Goal: Obtain resource: Obtain resource

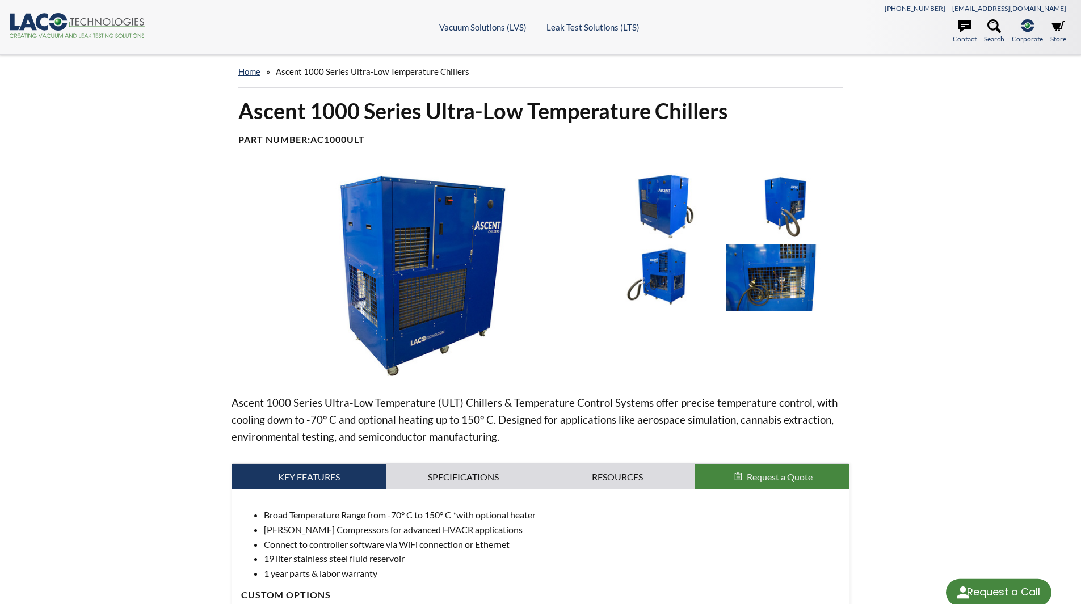
select select "Language Translate Widget"
click at [249, 73] on link "home" at bounding box center [249, 71] width 22 height 10
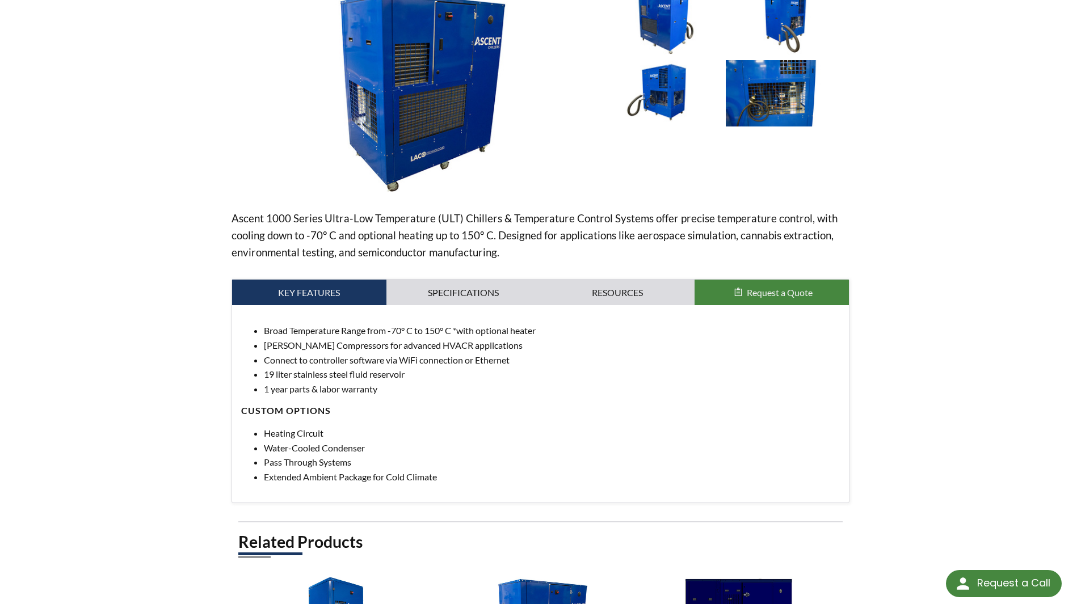
scroll to position [105, 0]
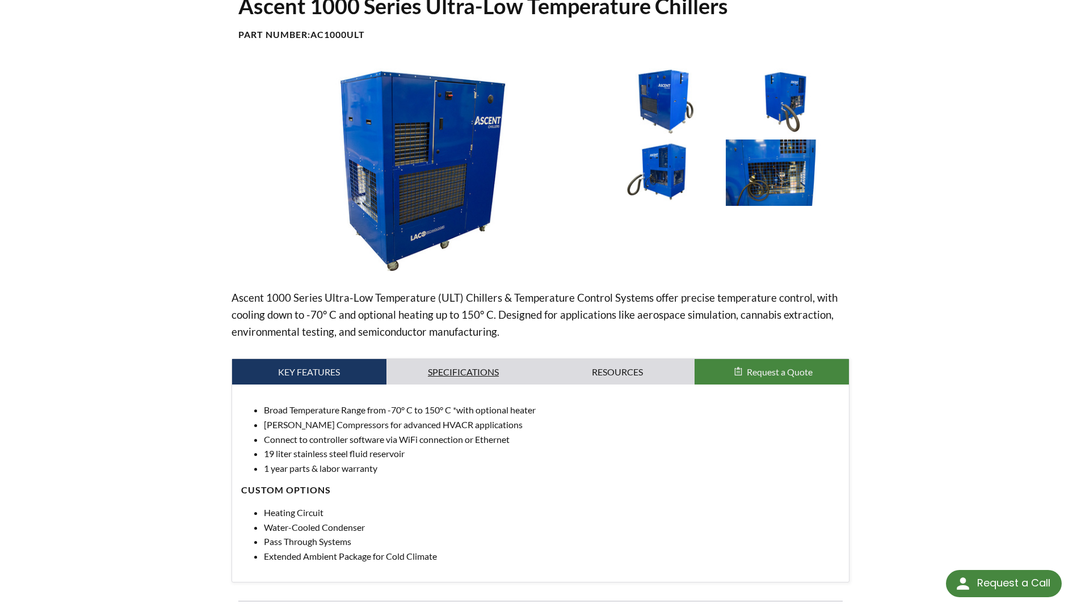
click at [511, 377] on link "Specifications" at bounding box center [463, 372] width 154 height 26
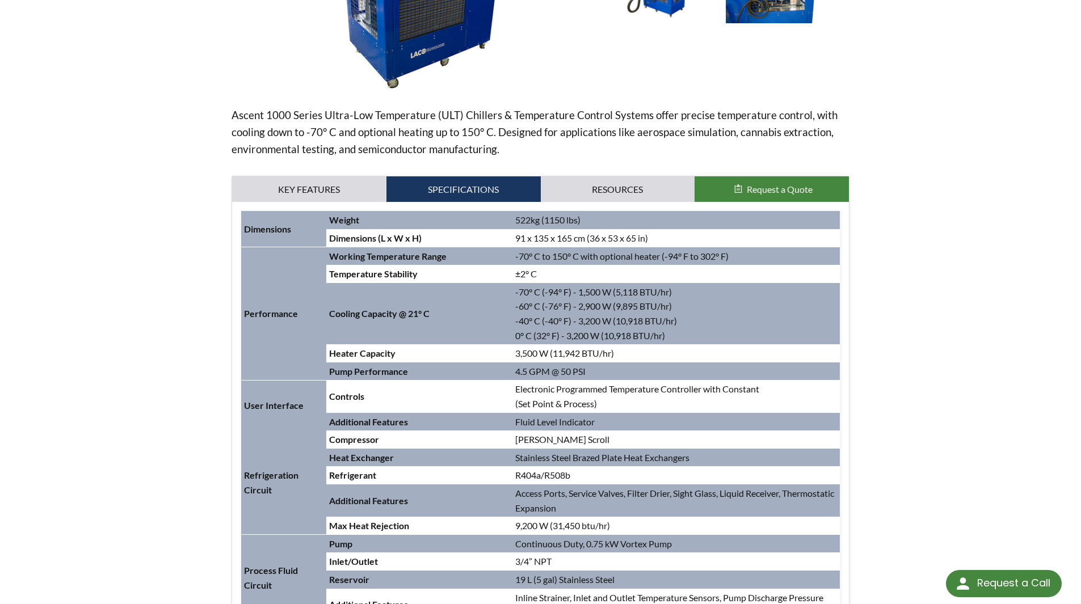
scroll to position [332, 0]
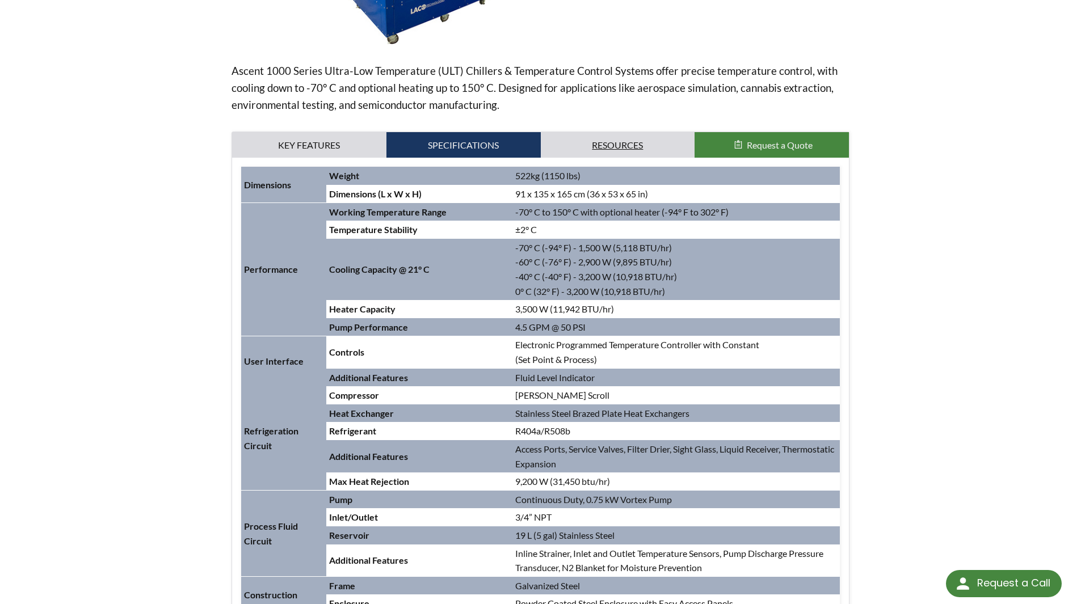
click at [629, 146] on link "Resources" at bounding box center [618, 145] width 154 height 26
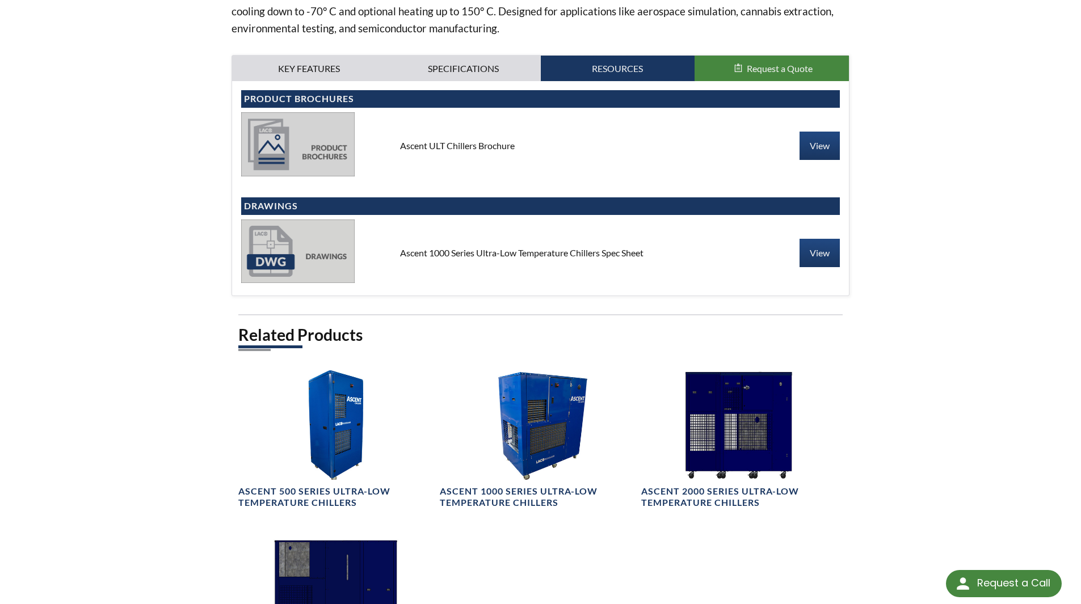
scroll to position [389, 0]
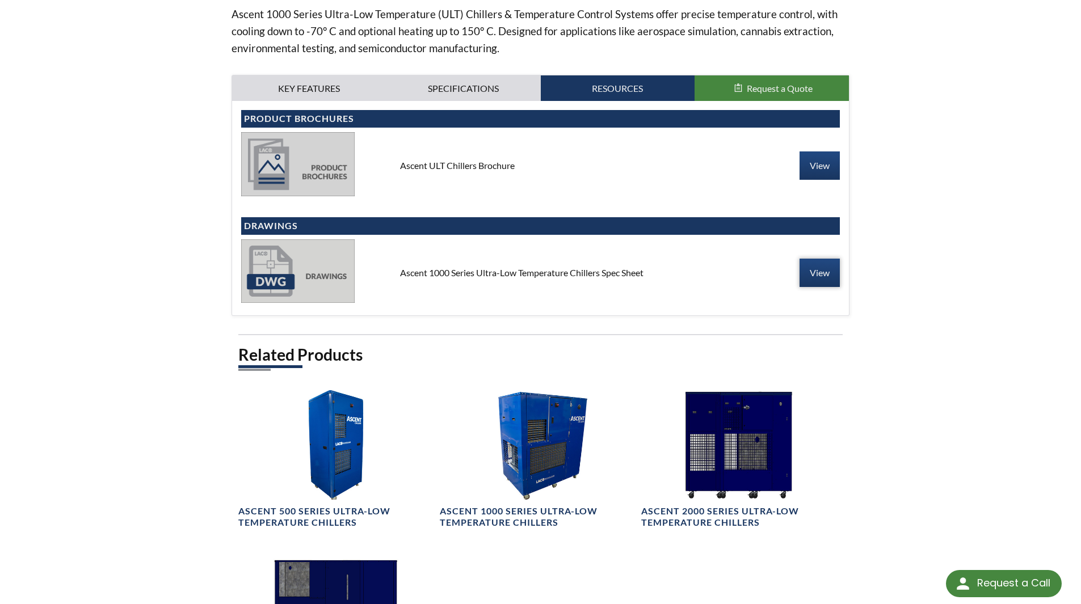
click at [821, 268] on link "View" at bounding box center [820, 273] width 40 height 28
click at [821, 172] on link "View" at bounding box center [820, 166] width 40 height 28
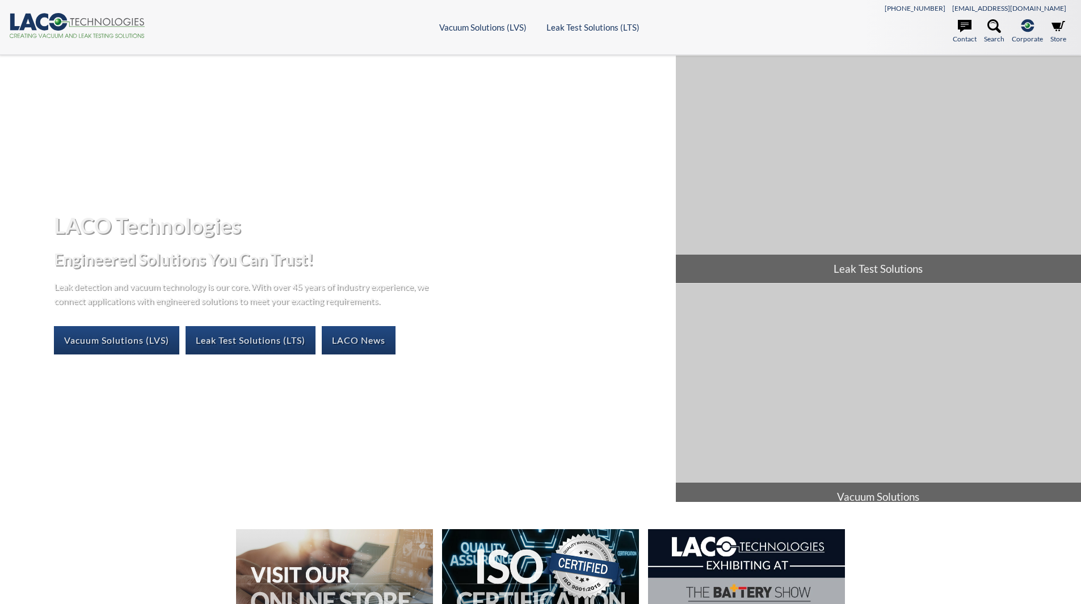
select select "Language Translate Widget"
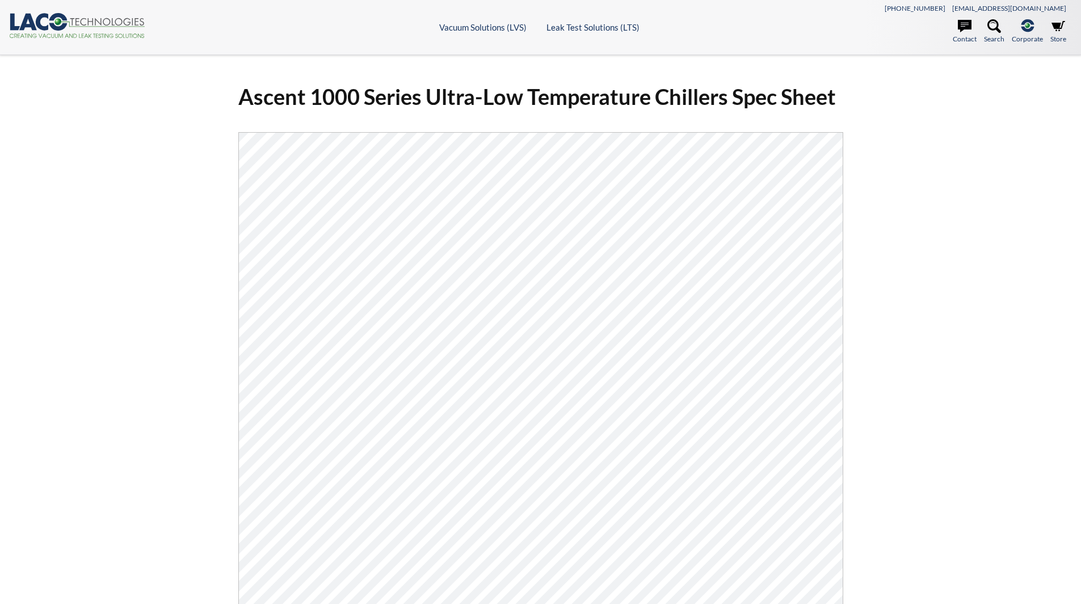
select select "Language Translate Widget"
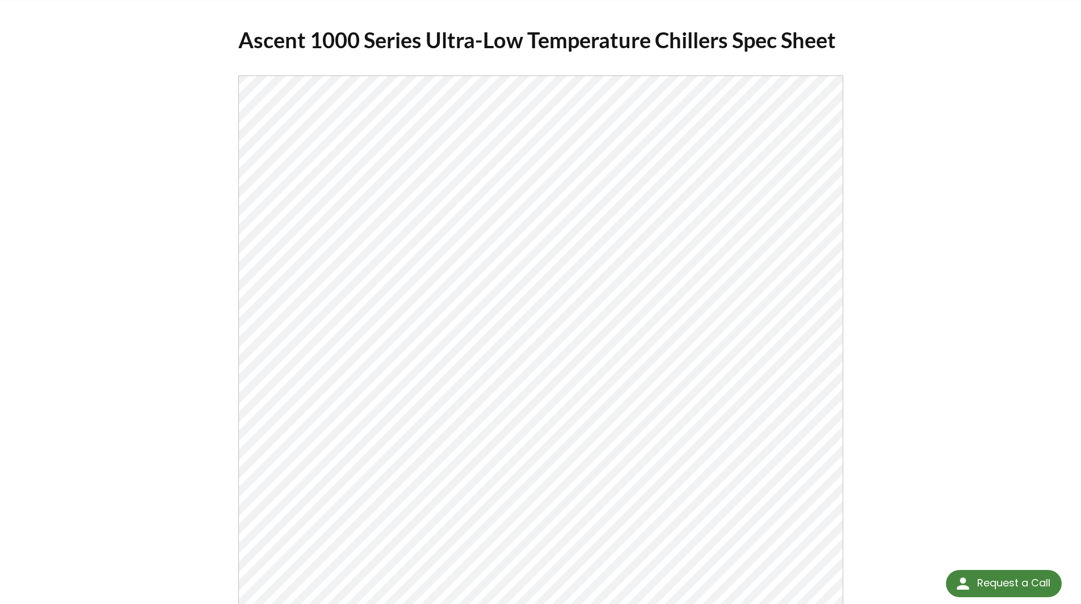
scroll to position [113, 0]
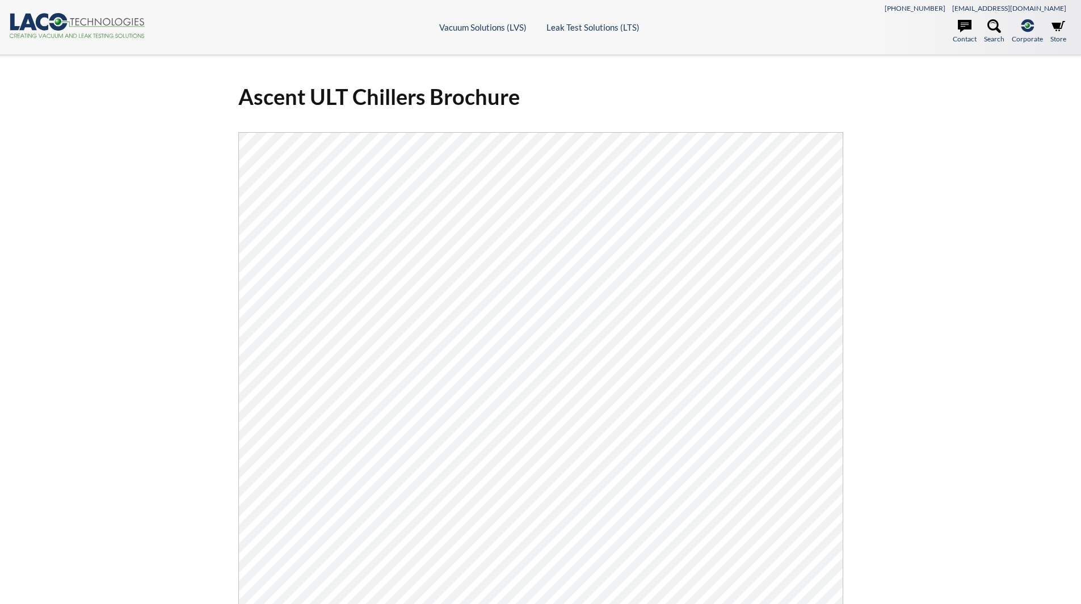
select select "Language Translate Widget"
